Goal: Task Accomplishment & Management: Manage account settings

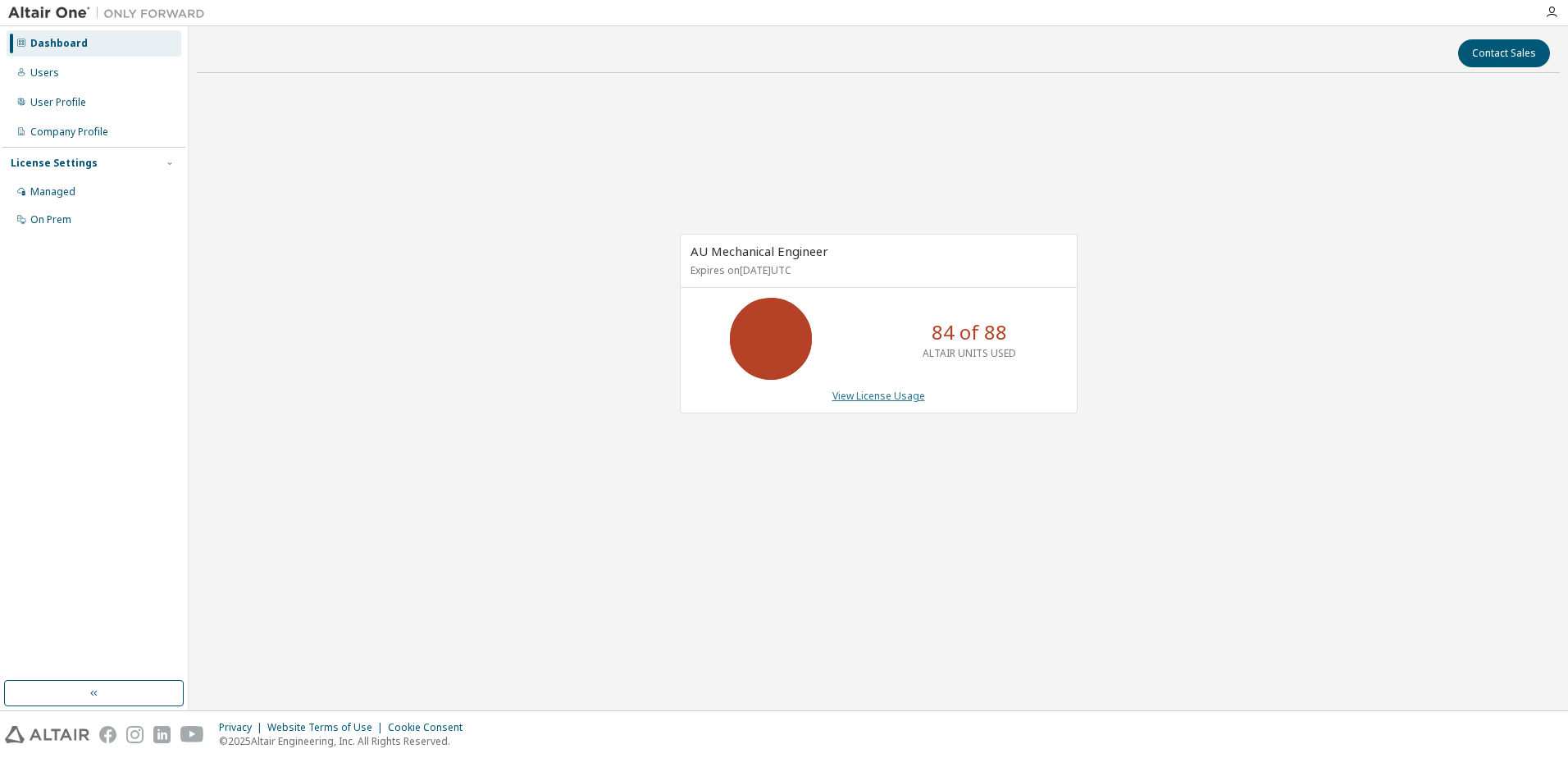
click at [910, 400] on link "View License Usage" at bounding box center [878, 396] width 92 height 14
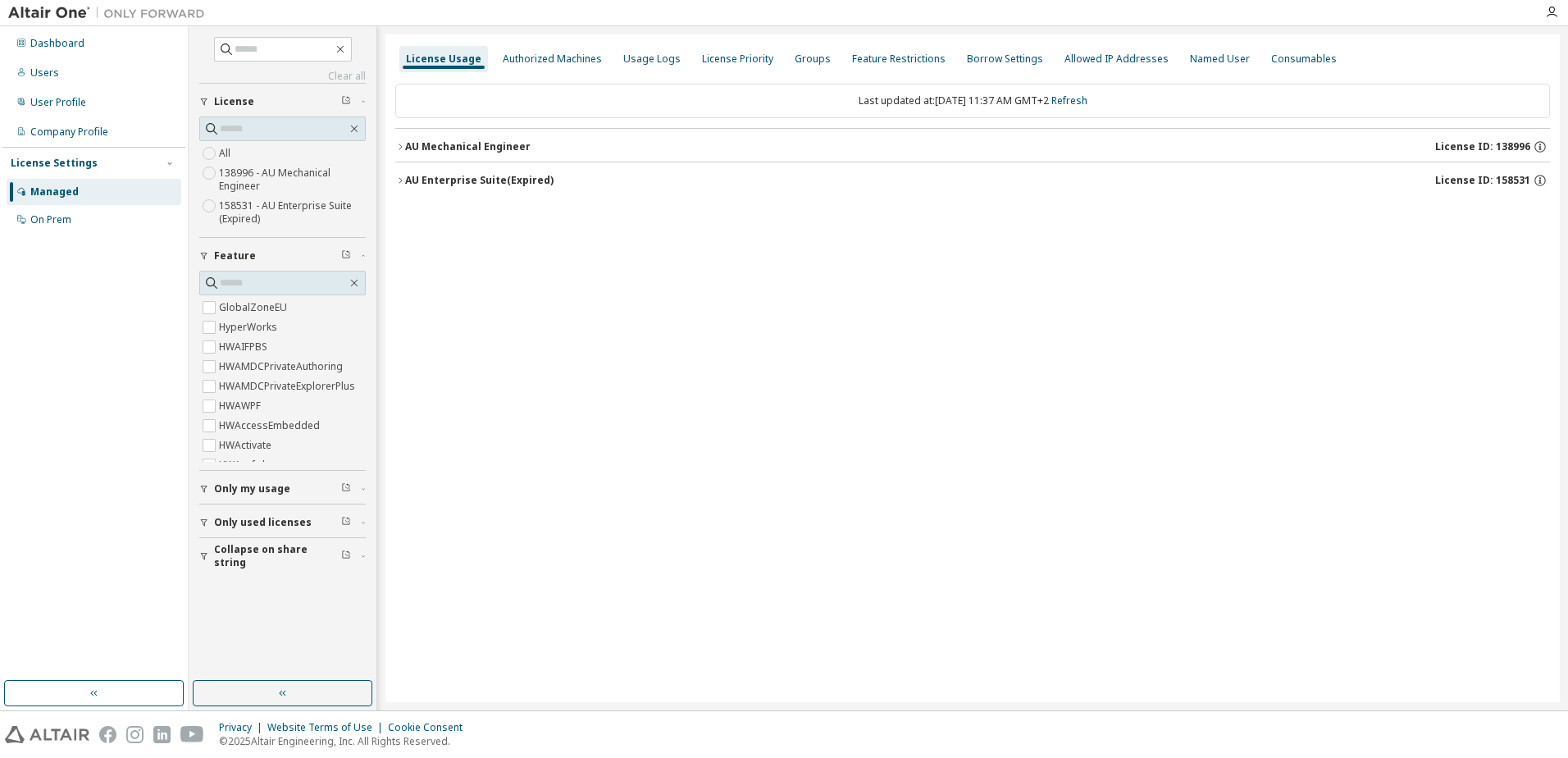
click at [250, 174] on label "138996 - AU Mechanical Engineer" at bounding box center [292, 180] width 147 height 33
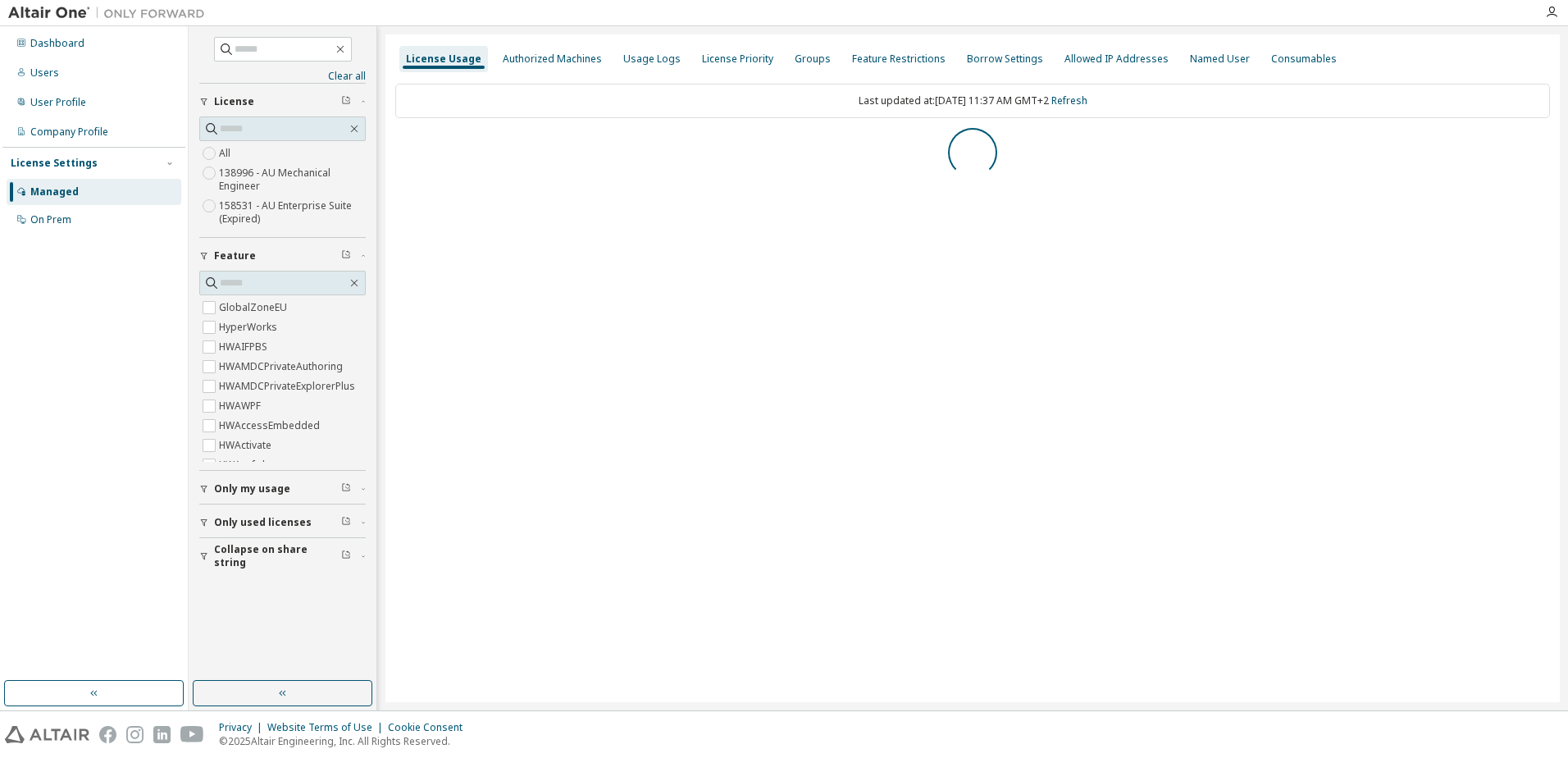
click at [241, 523] on span "Only used licenses" at bounding box center [263, 522] width 98 height 13
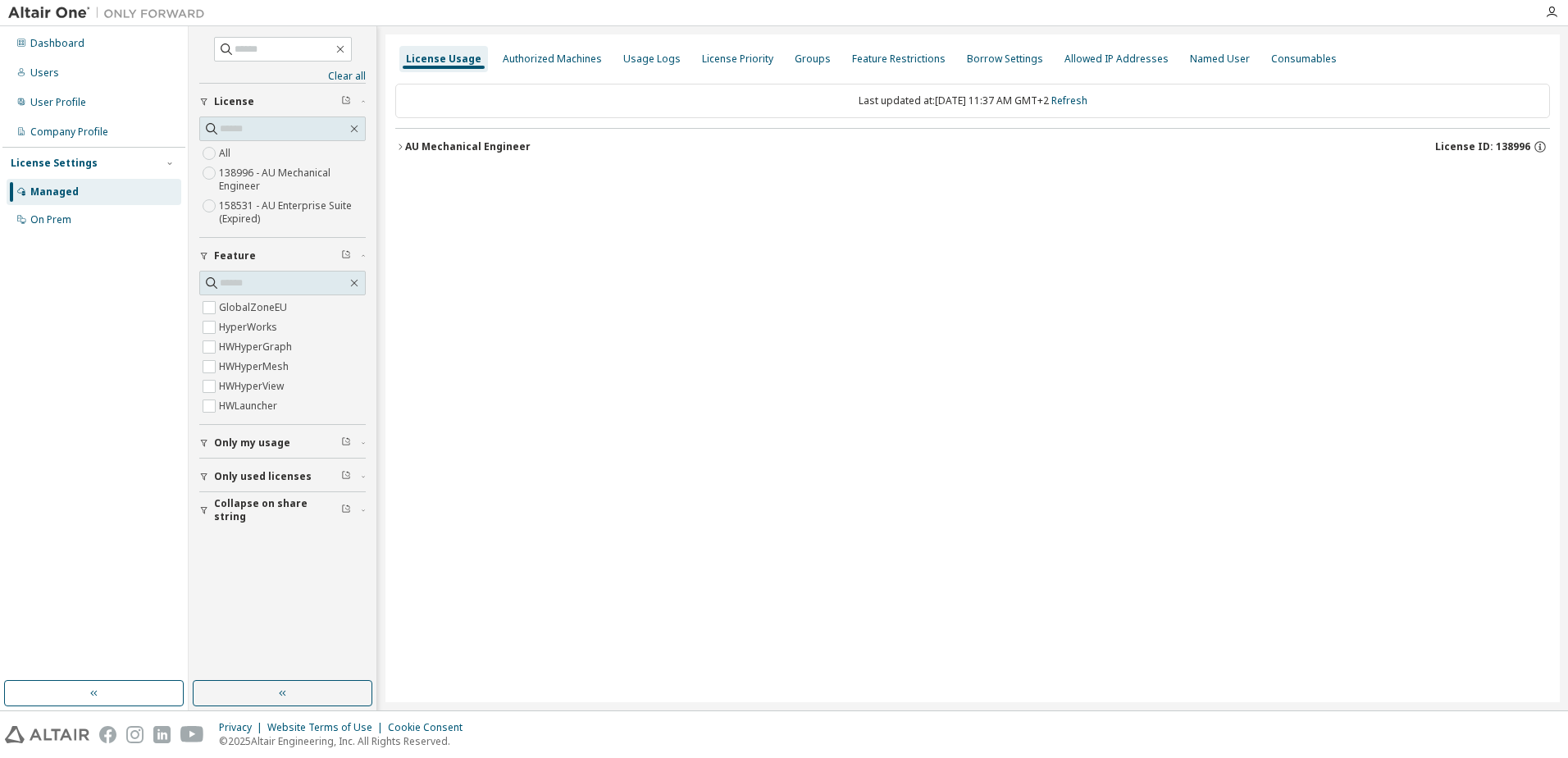
click at [213, 513] on div "button" at bounding box center [207, 510] width 15 height 10
click at [405, 150] on icon "button" at bounding box center [399, 146] width 10 height 10
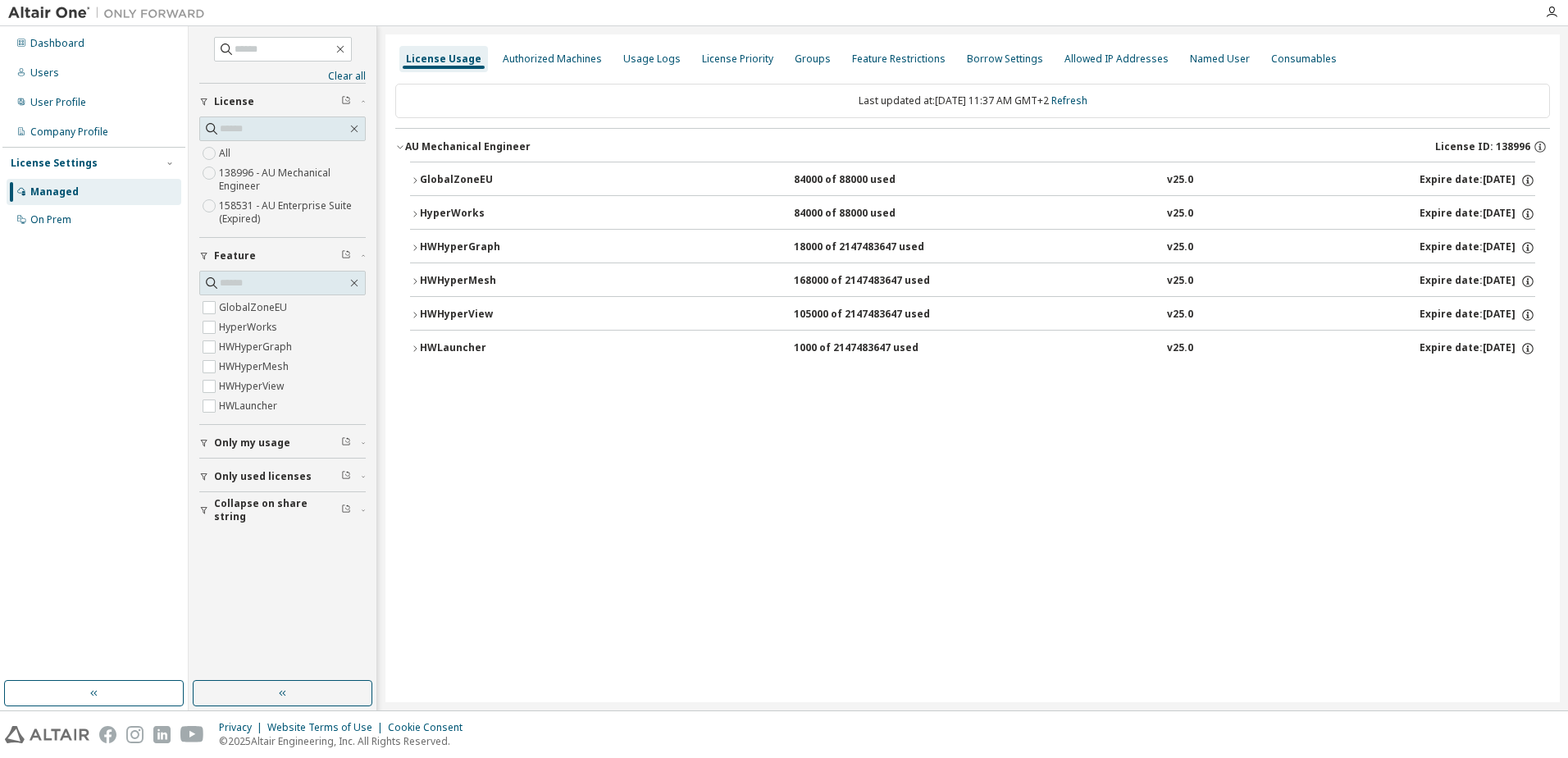
click at [456, 173] on div "GlobalZoneEU" at bounding box center [494, 180] width 148 height 15
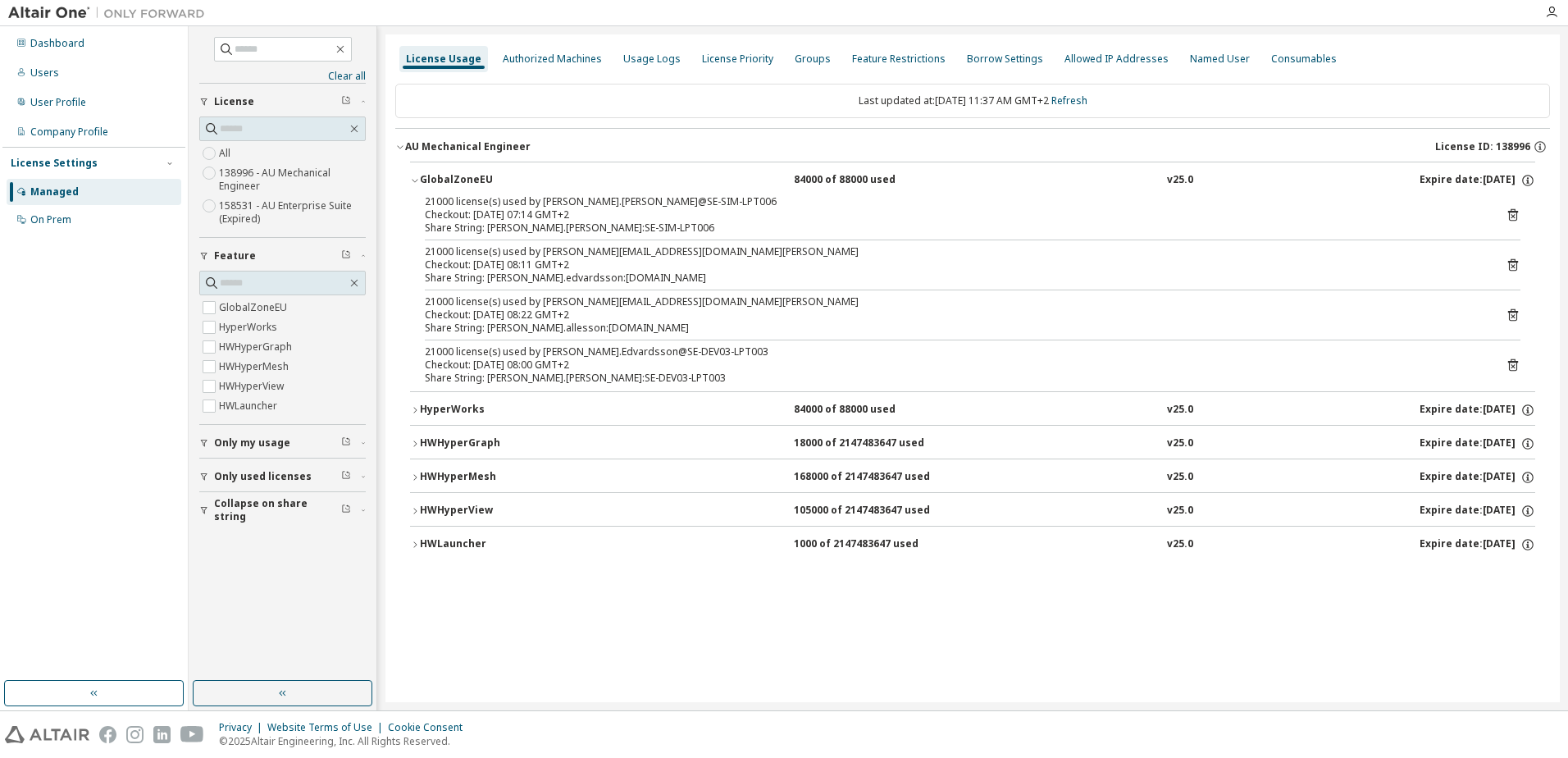
drag, startPoint x: 641, startPoint y: 229, endPoint x: 568, endPoint y: 217, distance: 74.0
click at [568, 217] on div "21000 license(s) used by Louise.Lundblad@SE-SIM-LPT006 Checkout: 2025-10-07 07:…" at bounding box center [953, 215] width 1056 height 40
drag, startPoint x: 568, startPoint y: 217, endPoint x: 683, endPoint y: 376, distance: 196.2
click at [683, 377] on div "Share String: Linus.Edvardsson:SE-DEV03-LPT003" at bounding box center [953, 378] width 1056 height 13
drag, startPoint x: 697, startPoint y: 329, endPoint x: 424, endPoint y: 201, distance: 301.5
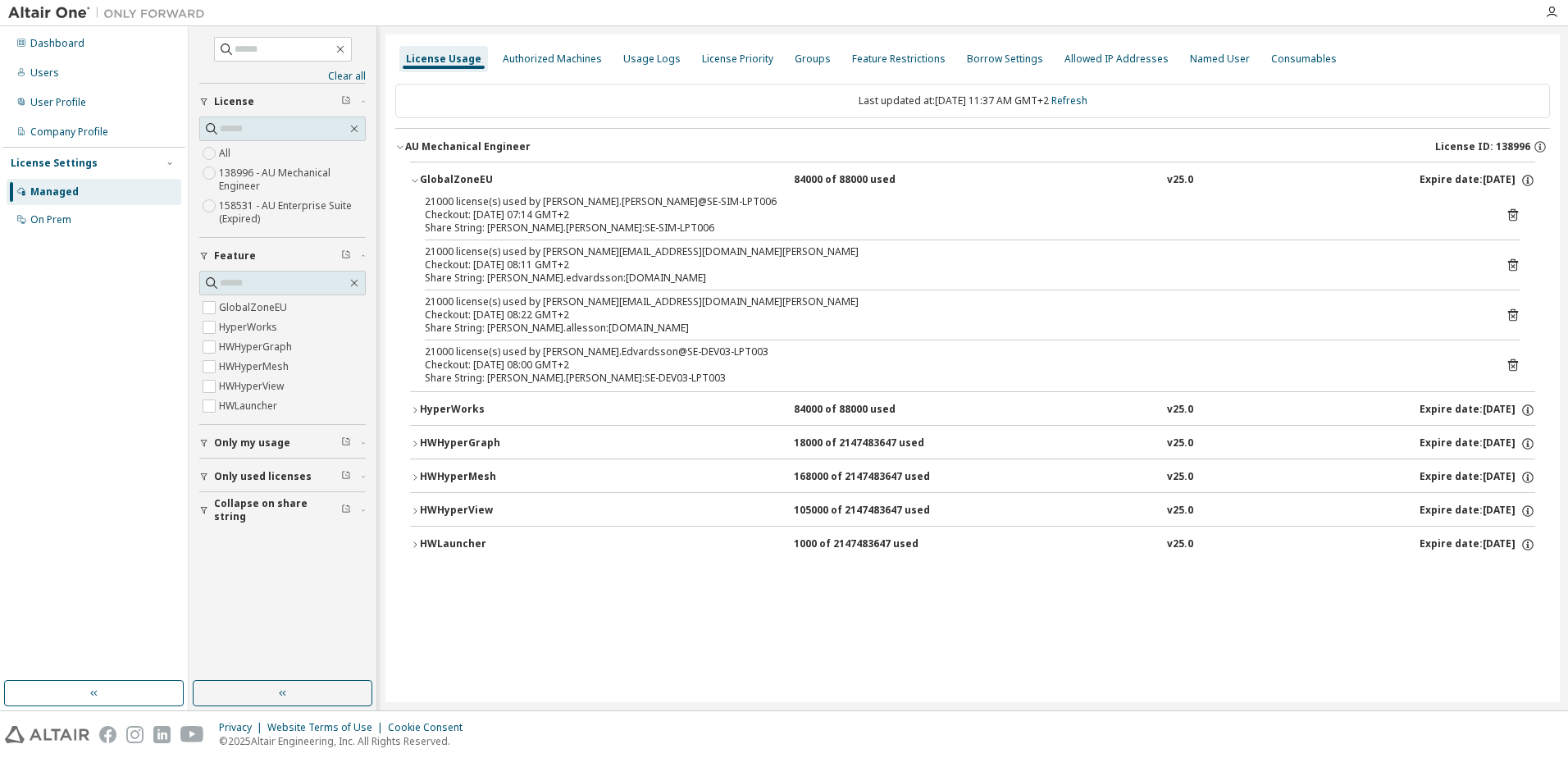
click at [424, 201] on div "21000 license(s) used by Louise.Lundblad@SE-SIM-LPT006 Checkout: 2025-10-07 07:…" at bounding box center [972, 293] width 1125 height 196
click at [781, 330] on div "Share String: sara.allesson:clusterserver.in.shl-group.com" at bounding box center [953, 328] width 1056 height 13
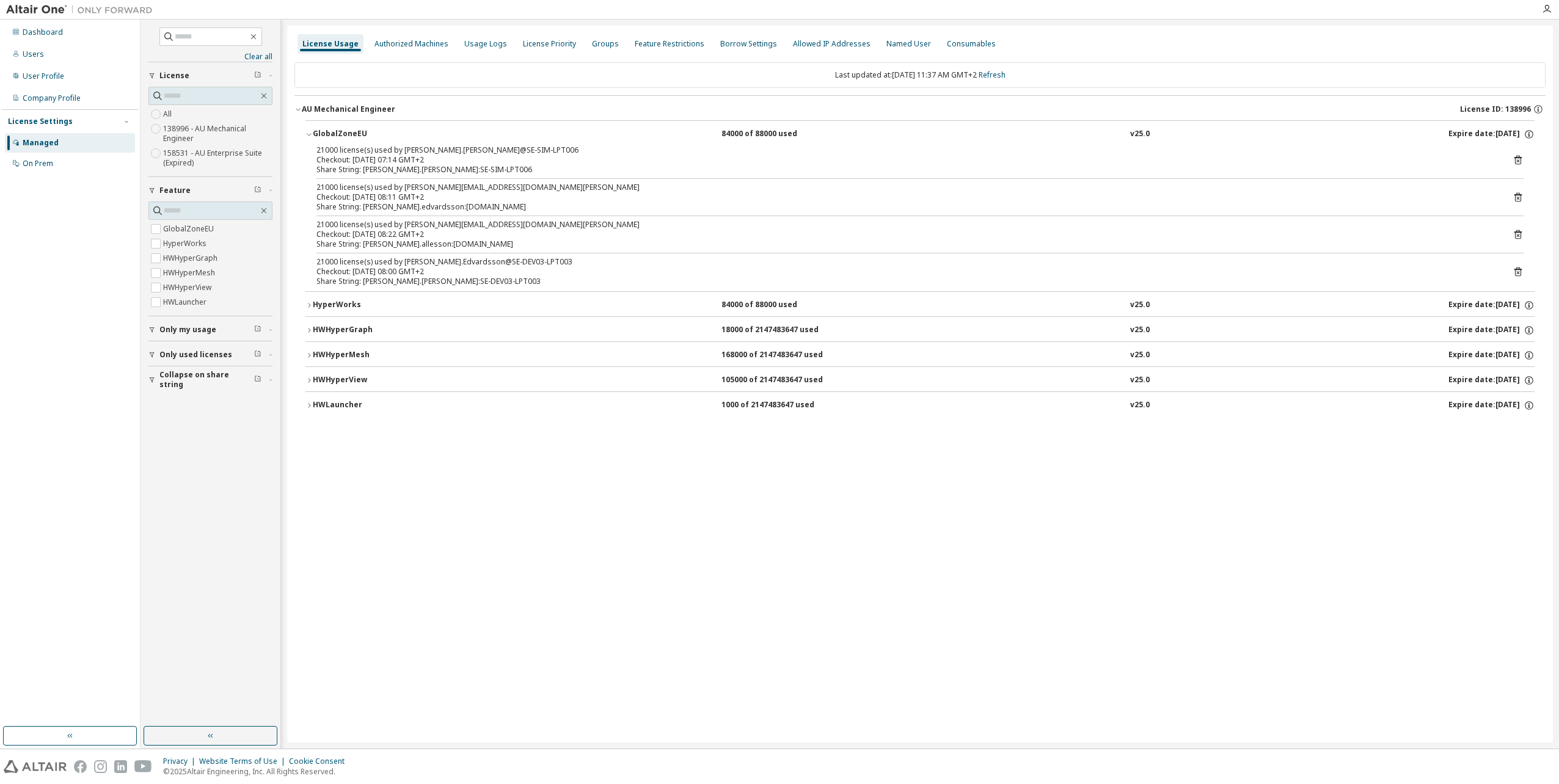
click at [714, 493] on div "License Usage Authorized Machines Usage Logs License Priority Groups Feature Re…" at bounding box center [920, 384] width 1265 height 717
drag, startPoint x: 661, startPoint y: 630, endPoint x: 711, endPoint y: 747, distance: 127.2
click at [662, 564] on div "License Usage Authorized Machines Usage Logs License Priority Groups Feature Re…" at bounding box center [920, 384] width 1265 height 717
